Goal: Task Accomplishment & Management: Use online tool/utility

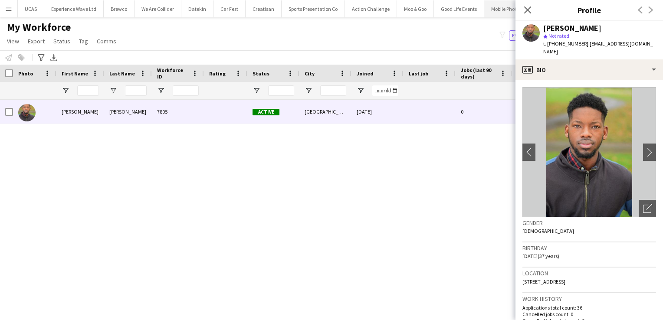
scroll to position [264, 0]
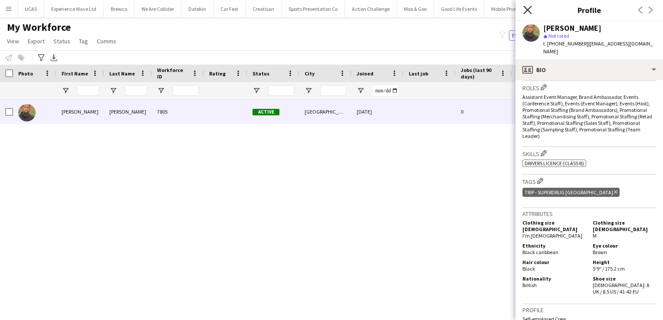
click at [529, 11] on icon at bounding box center [528, 10] width 8 height 8
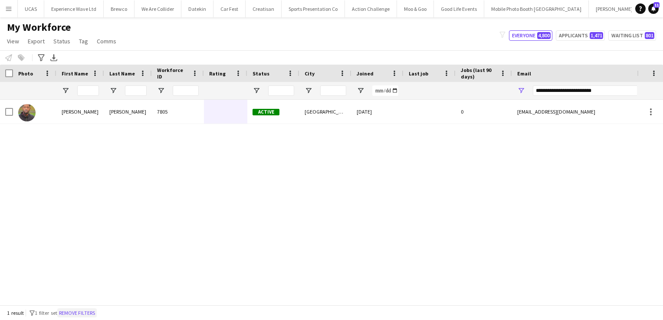
click at [90, 313] on button "Remove filters" at bounding box center [77, 314] width 40 height 10
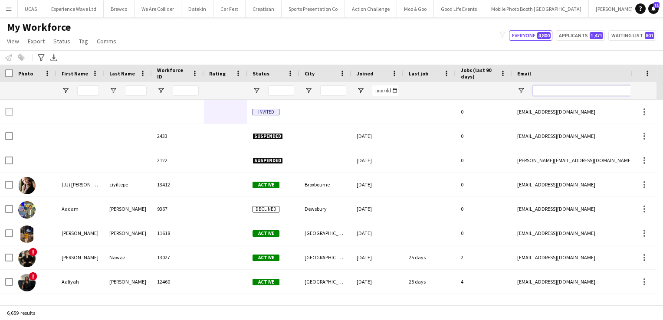
click at [585, 93] on input "Email Filter Input" at bounding box center [607, 91] width 148 height 10
paste input "**********"
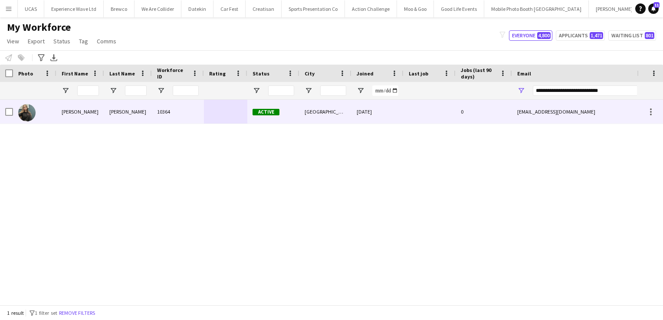
click at [409, 115] on div at bounding box center [430, 112] width 52 height 24
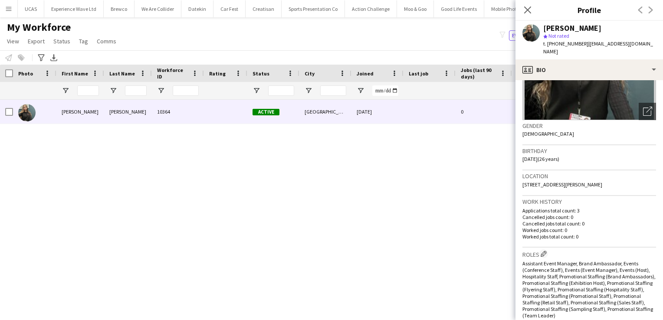
scroll to position [101, 0]
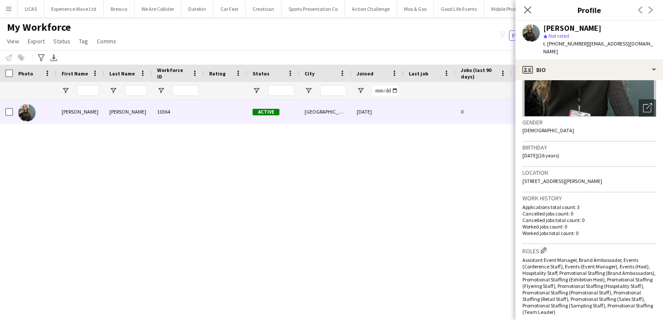
click at [372, 204] on div "Anastasiya OSullivan 10364 Active London 09-11-2021 0 anastasiyaosullivan@gmail…" at bounding box center [318, 199] width 637 height 199
click at [197, 190] on div "Anastasiya OSullivan 10364 Active London 09-11-2021 0 anastasiyaosullivan@gmail…" at bounding box center [318, 199] width 637 height 199
click at [527, 15] on app-icon "Close pop-in" at bounding box center [528, 10] width 13 height 13
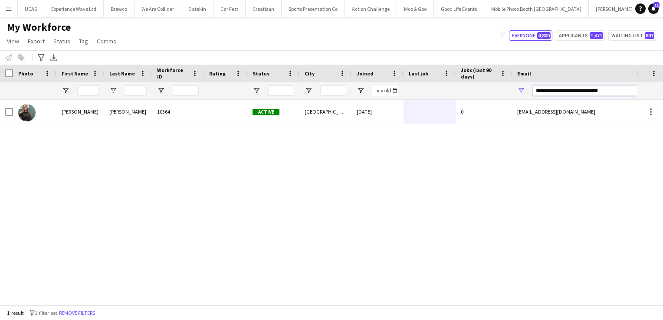
drag, startPoint x: 612, startPoint y: 92, endPoint x: 511, endPoint y: 84, distance: 101.5
click at [511, 84] on div at bounding box center [470, 90] width 941 height 17
paste input "Email Filter Input"
type input "**********"
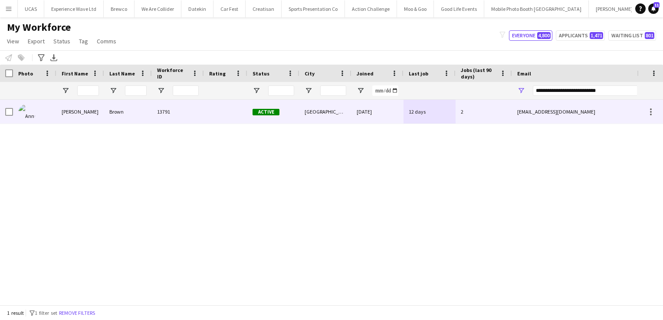
click at [388, 119] on div "15-07-2025" at bounding box center [378, 112] width 52 height 24
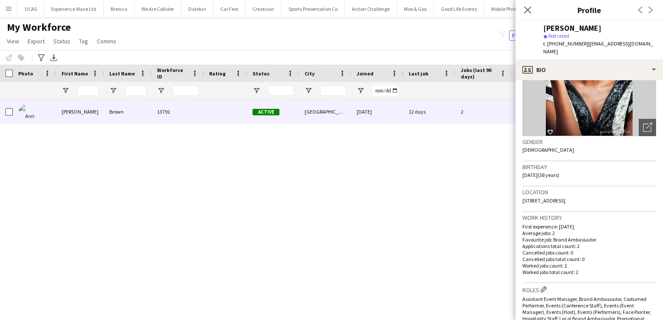
scroll to position [0, 0]
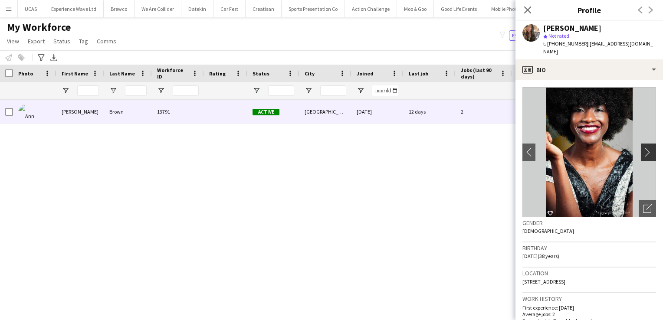
click at [644, 152] on app-icon "chevron-right" at bounding box center [649, 152] width 13 height 9
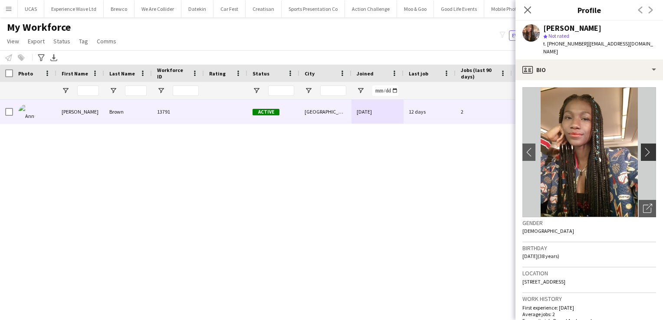
click at [644, 152] on app-icon "chevron-right" at bounding box center [649, 152] width 13 height 9
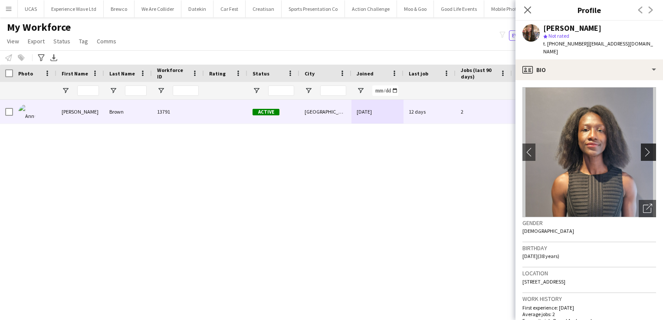
click at [644, 152] on app-icon "chevron-right" at bounding box center [649, 152] width 13 height 9
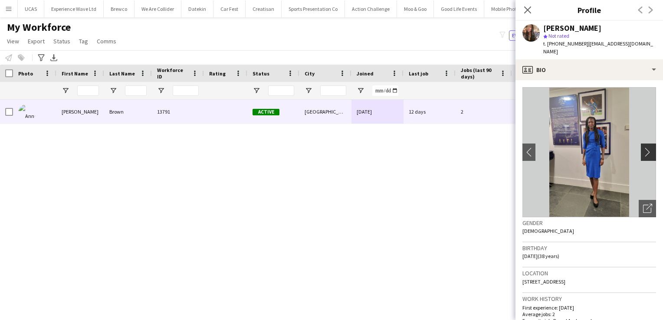
click at [644, 152] on app-icon "chevron-right" at bounding box center [649, 152] width 13 height 9
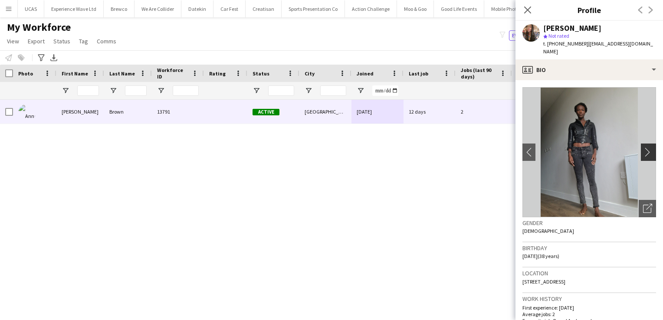
click at [644, 152] on app-icon "chevron-right" at bounding box center [649, 152] width 13 height 9
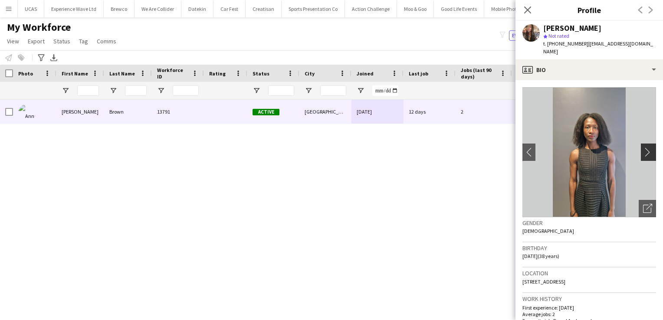
click at [644, 152] on app-icon "chevron-right" at bounding box center [649, 152] width 13 height 9
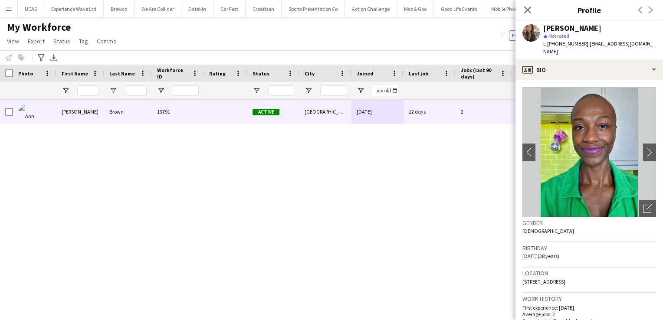
click at [524, 30] on app-user-avatar at bounding box center [531, 32] width 17 height 17
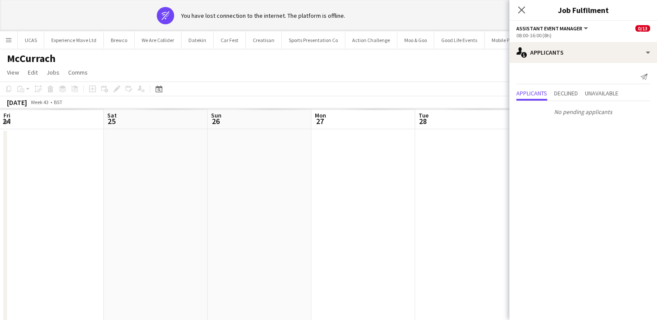
scroll to position [0, 271]
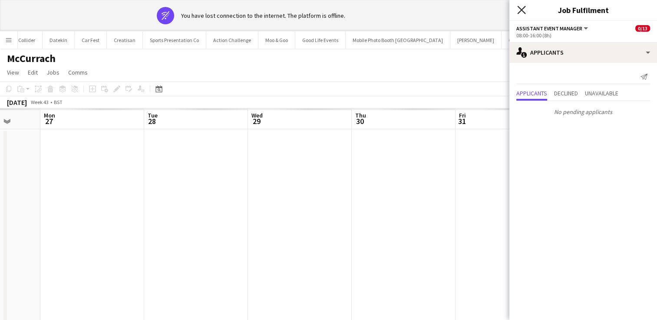
click at [523, 9] on icon at bounding box center [521, 10] width 8 height 8
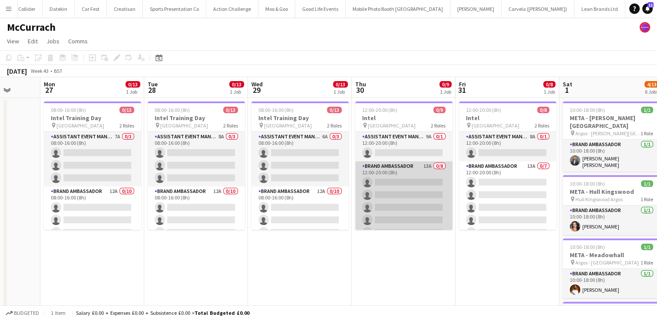
click at [387, 200] on app-card-role "Brand Ambassador 13A 0/8 12:00-20:00 (8h) single-neutral-actions single-neutral…" at bounding box center [403, 220] width 97 height 118
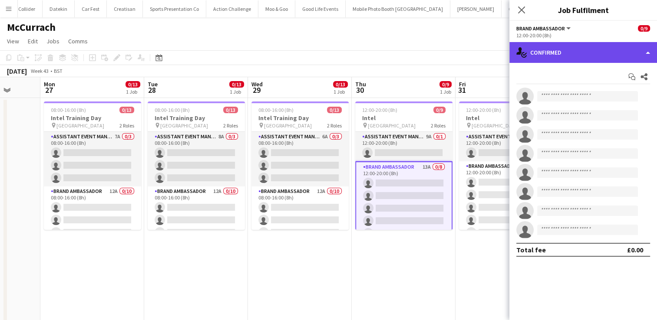
click at [614, 56] on div "single-neutral-actions-check-2 Confirmed" at bounding box center [583, 52] width 148 height 21
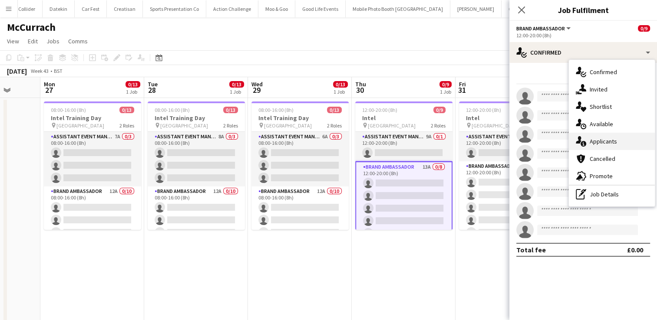
click at [604, 147] on div "single-neutral-actions-information Applicants" at bounding box center [612, 141] width 86 height 17
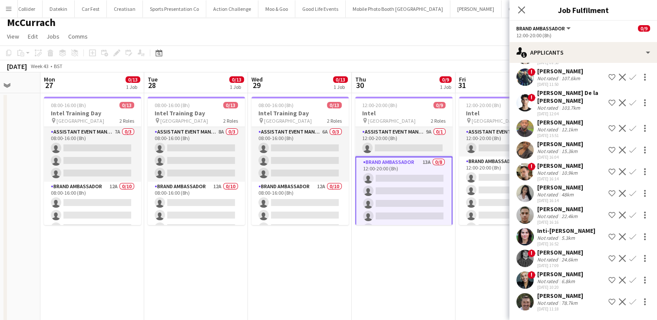
scroll to position [5, 0]
click at [557, 239] on div "Not rated" at bounding box center [548, 238] width 23 height 7
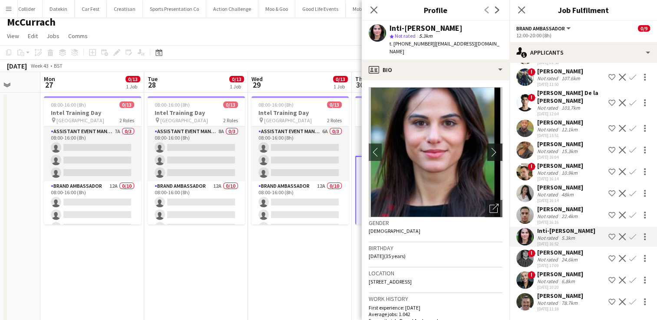
click at [489, 148] on app-icon "chevron-right" at bounding box center [495, 152] width 13 height 9
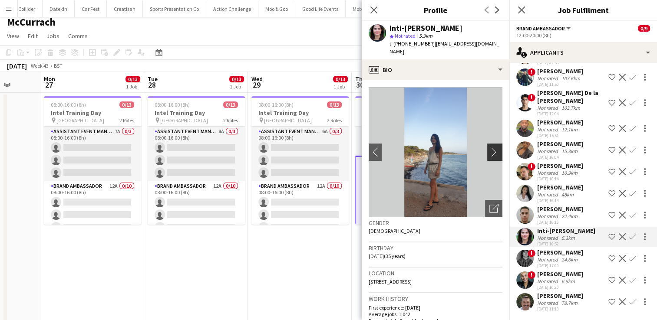
click at [489, 148] on app-icon "chevron-right" at bounding box center [495, 152] width 13 height 9
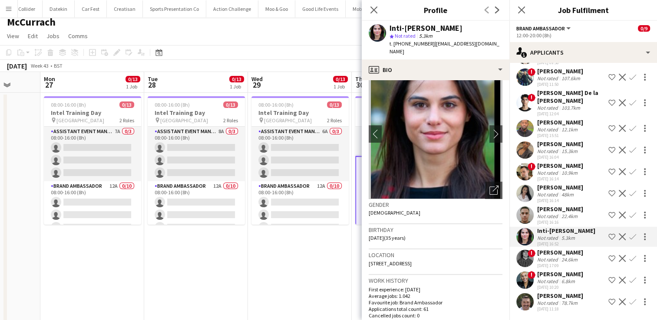
scroll to position [7, 0]
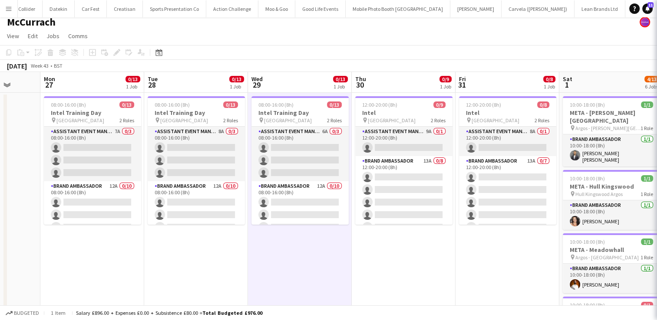
scroll to position [0, 0]
